Goal: Transaction & Acquisition: Purchase product/service

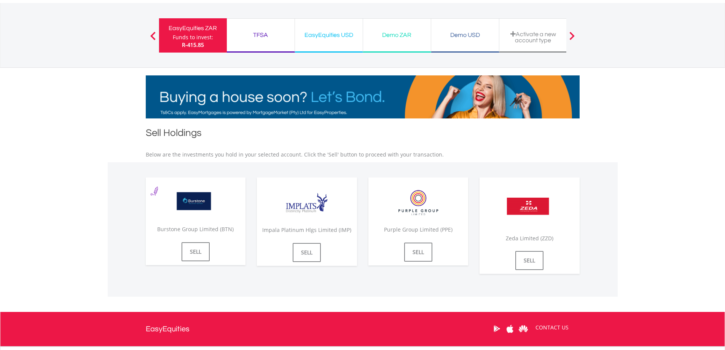
scroll to position [41, 0]
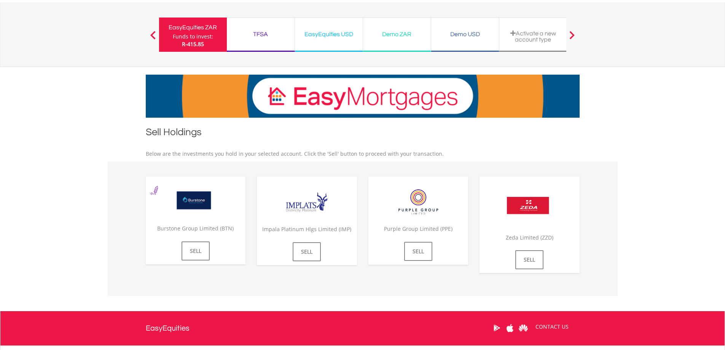
click at [192, 35] on div "Funds to invest:" at bounding box center [193, 37] width 40 height 8
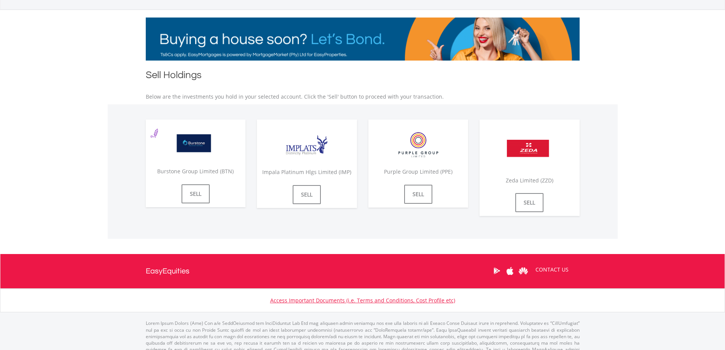
scroll to position [112, 0]
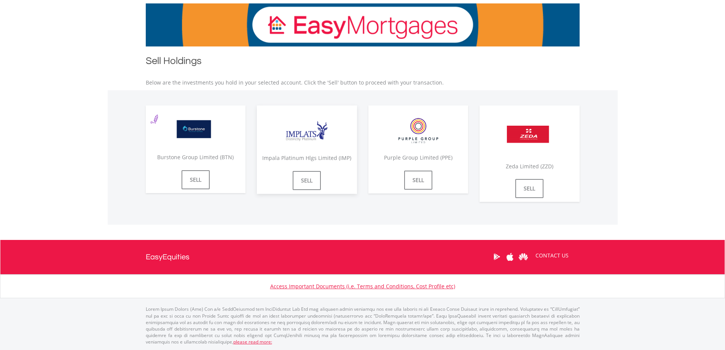
click at [296, 137] on img at bounding box center [306, 131] width 57 height 36
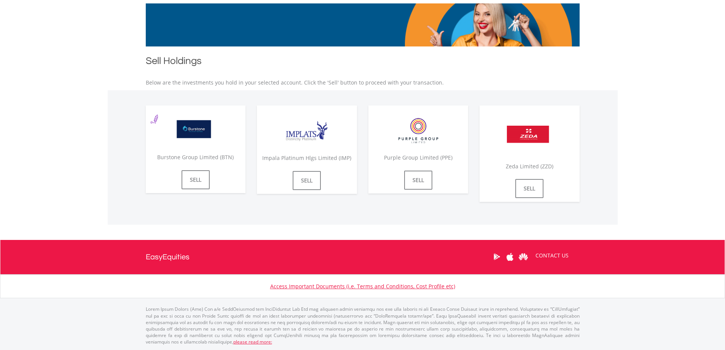
scroll to position [0, 0]
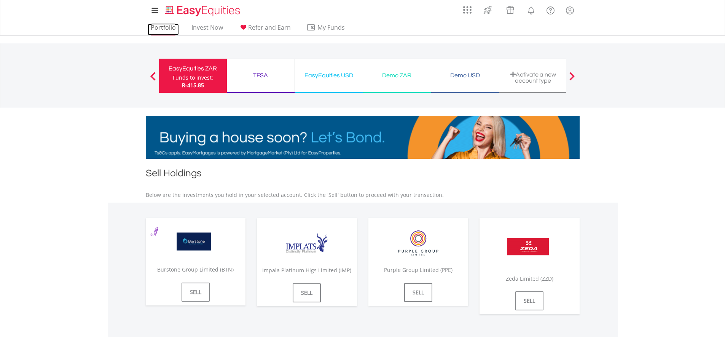
click at [173, 26] on link "Portfolio" at bounding box center [163, 30] width 31 height 12
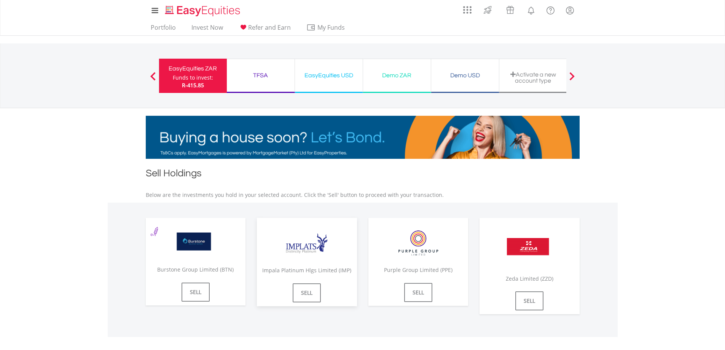
click at [323, 252] on img at bounding box center [306, 243] width 57 height 36
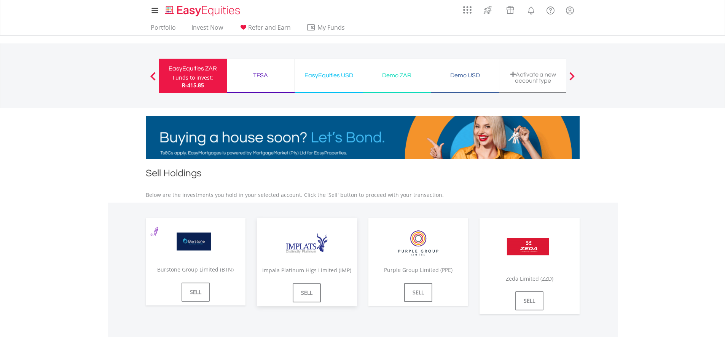
click at [300, 248] on img at bounding box center [306, 243] width 57 height 36
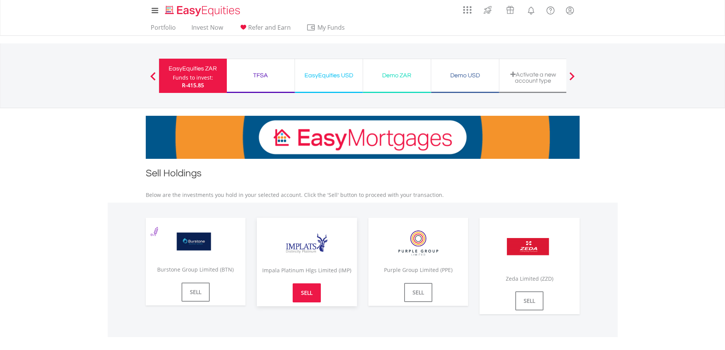
click at [305, 295] on link "SELL" at bounding box center [307, 292] width 28 height 19
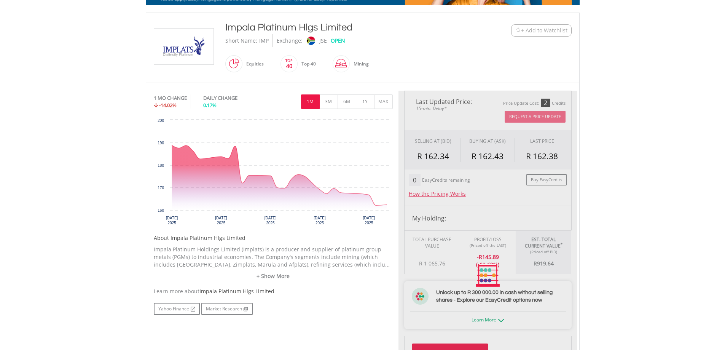
scroll to position [155, 0]
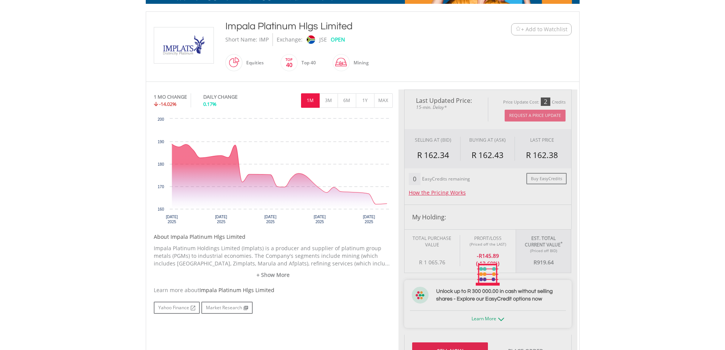
type input "******"
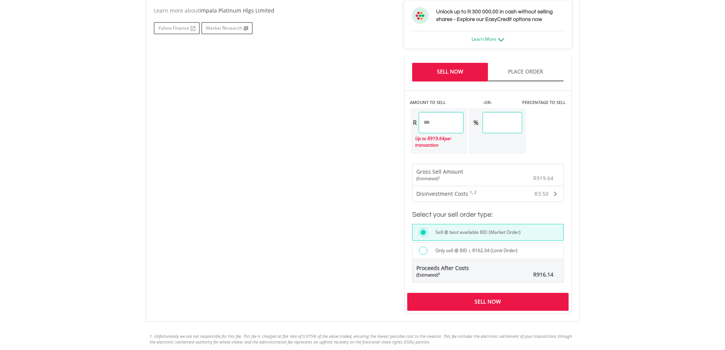
scroll to position [436, 0]
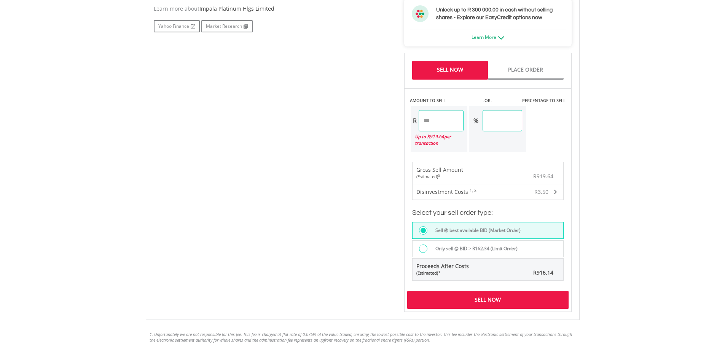
click at [509, 305] on div "Sell Now" at bounding box center [487, 299] width 161 height 17
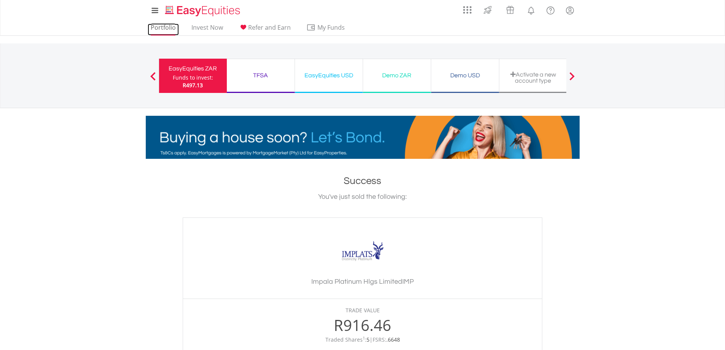
click at [172, 28] on link "Portfolio" at bounding box center [163, 30] width 31 height 12
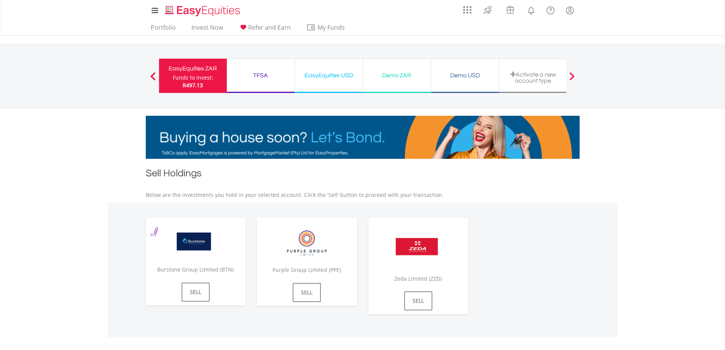
click at [190, 80] on div "Funds to invest:" at bounding box center [193, 78] width 40 height 8
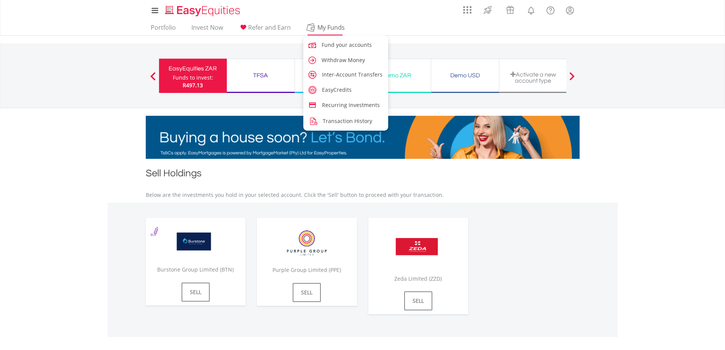
click at [333, 32] on span "My Funds" at bounding box center [331, 27] width 50 height 10
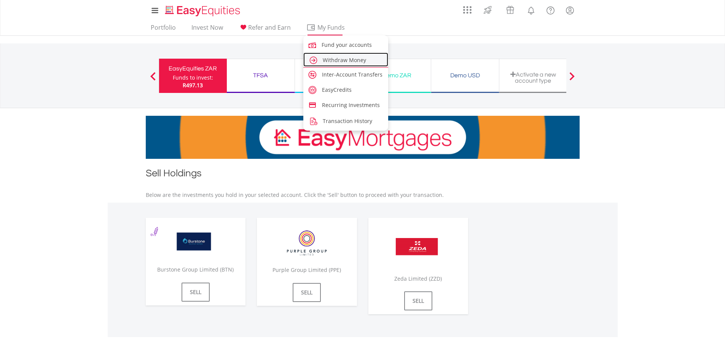
click at [338, 59] on span "Withdraw Money" at bounding box center [344, 59] width 43 height 7
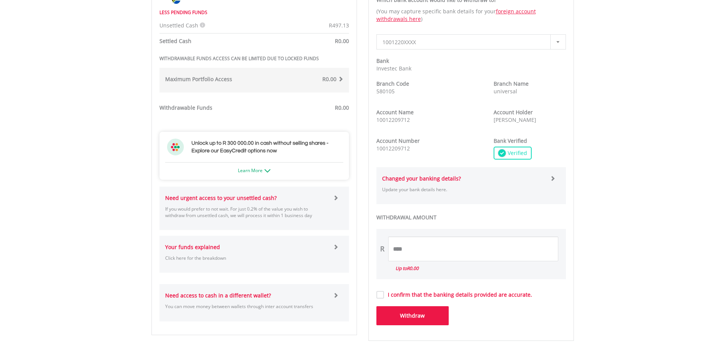
scroll to position [285, 0]
click at [322, 199] on div "Need urgent access to your unsettled cash? If you would prefer to not wait. For…" at bounding box center [246, 206] width 174 height 28
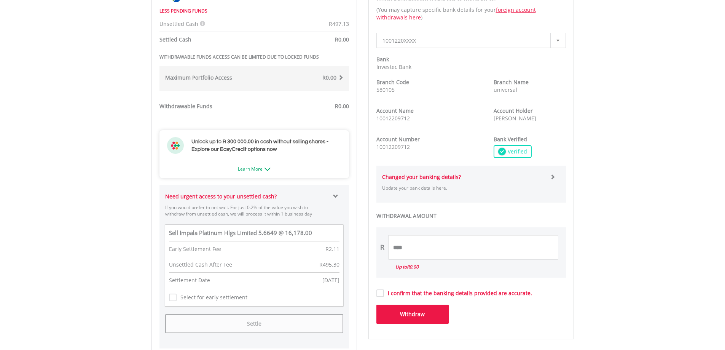
click at [167, 298] on div "Sell Impala Platinum Hlgs Limited 5.6649 @ 16,178.00 Early Settlement Fee R2.11…" at bounding box center [254, 265] width 178 height 82
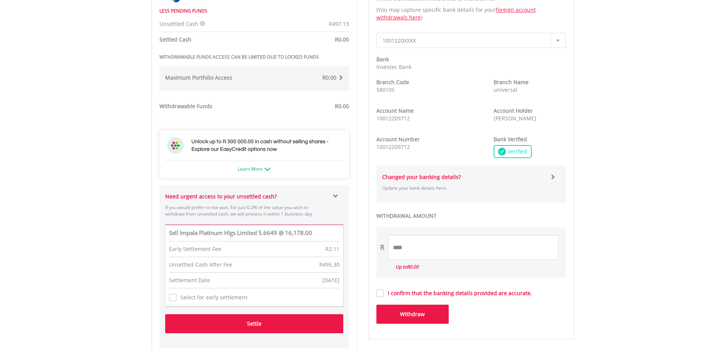
click at [223, 324] on button "Settle" at bounding box center [254, 323] width 178 height 19
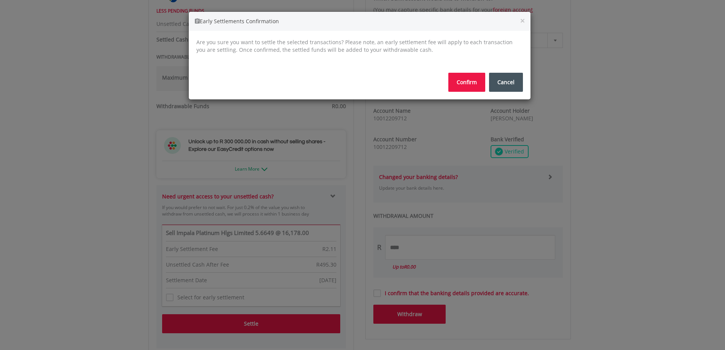
click at [463, 80] on button "Confirm" at bounding box center [466, 82] width 37 height 19
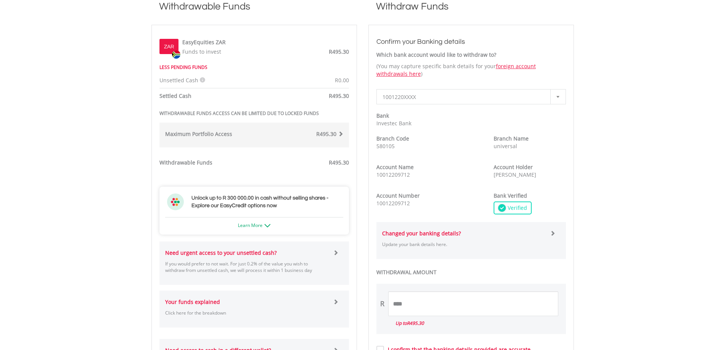
scroll to position [264, 0]
click at [414, 301] on input "****" at bounding box center [473, 302] width 170 height 25
type input "*"
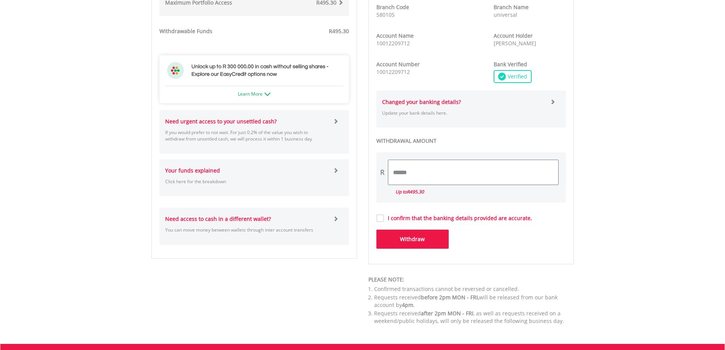
scroll to position [396, 0]
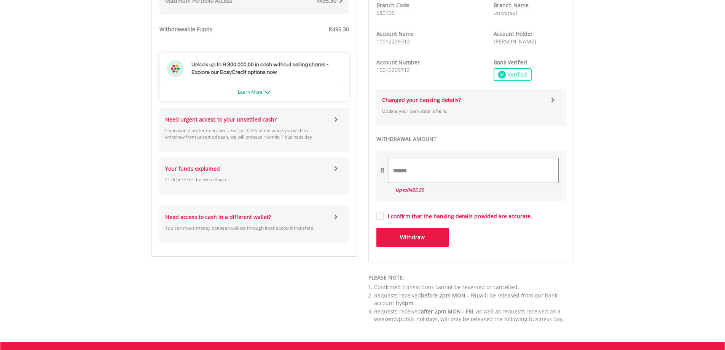
type input "******"
click at [411, 236] on button "Withdraw" at bounding box center [412, 236] width 72 height 19
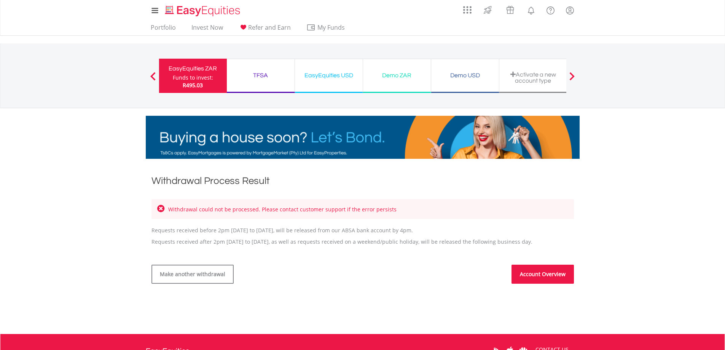
click at [202, 73] on div "EasyEquities ZAR" at bounding box center [193, 68] width 59 height 11
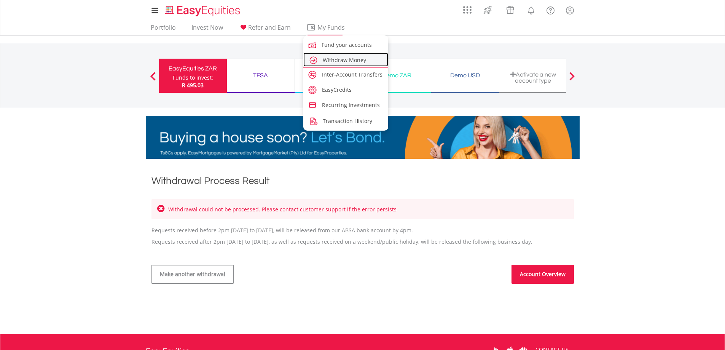
click at [337, 57] on span "Withdraw Money" at bounding box center [344, 59] width 43 height 7
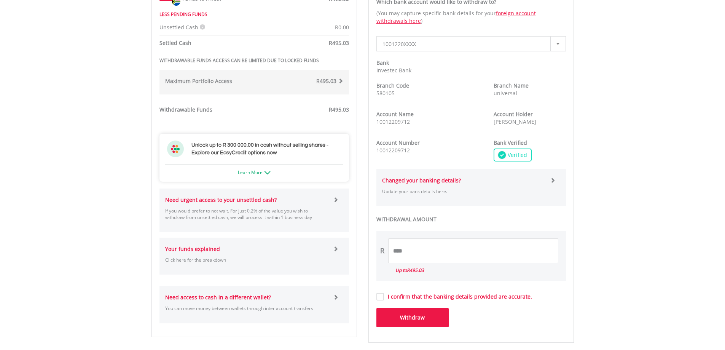
scroll to position [283, 0]
click at [464, 251] on input "****" at bounding box center [473, 249] width 170 height 25
type input "*"
type input "******"
click at [384, 294] on label "I confirm that the banking details provided are accurate." at bounding box center [458, 296] width 148 height 8
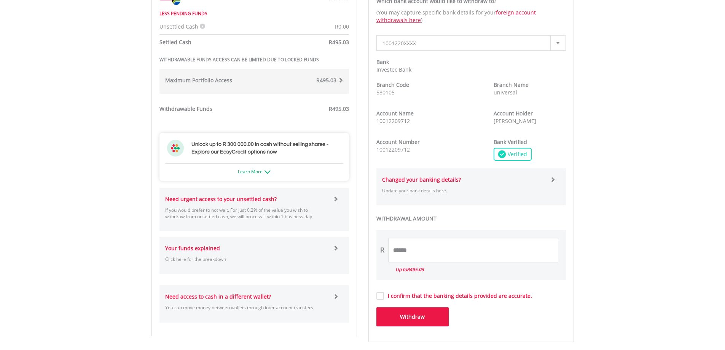
click at [409, 315] on button "Withdraw" at bounding box center [412, 316] width 72 height 19
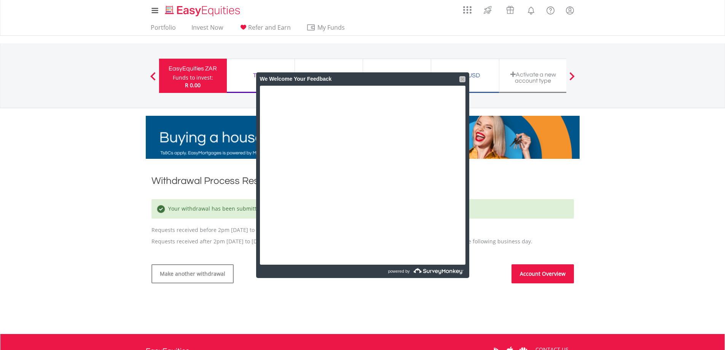
click at [461, 79] on div at bounding box center [462, 79] width 6 height 6
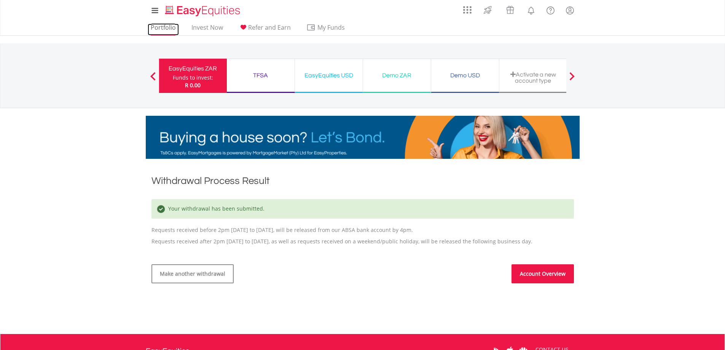
click at [167, 29] on link "Portfolio" at bounding box center [163, 30] width 31 height 12
